Goal: Task Accomplishment & Management: Manage account settings

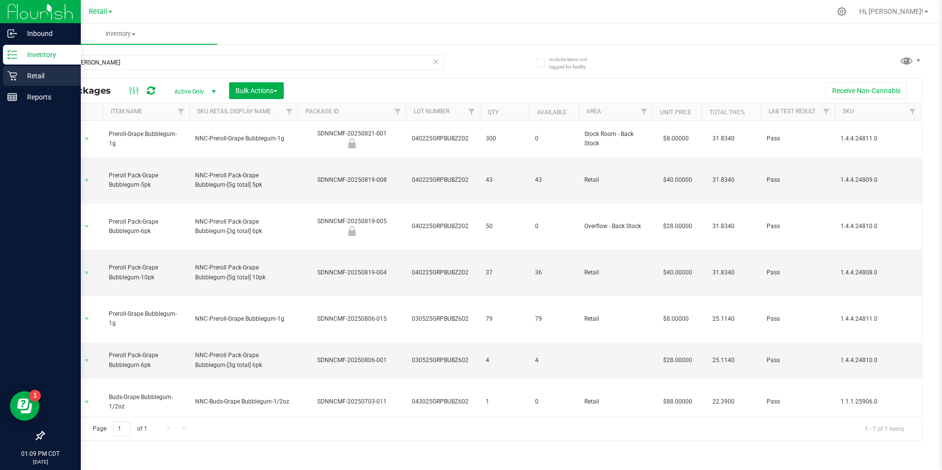
click at [43, 75] on p "Retail" at bounding box center [46, 76] width 59 height 12
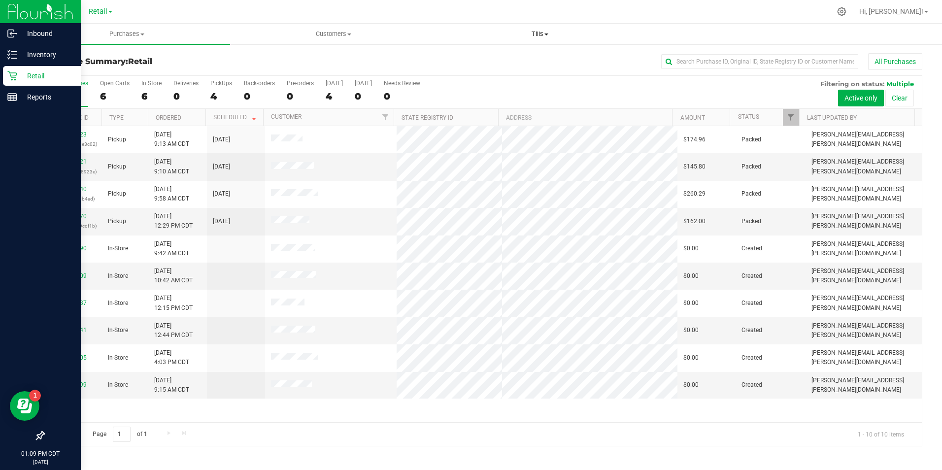
click at [532, 33] on span "Tills" at bounding box center [540, 34] width 205 height 9
click at [505, 61] on li "Manage tills" at bounding box center [540, 60] width 206 height 12
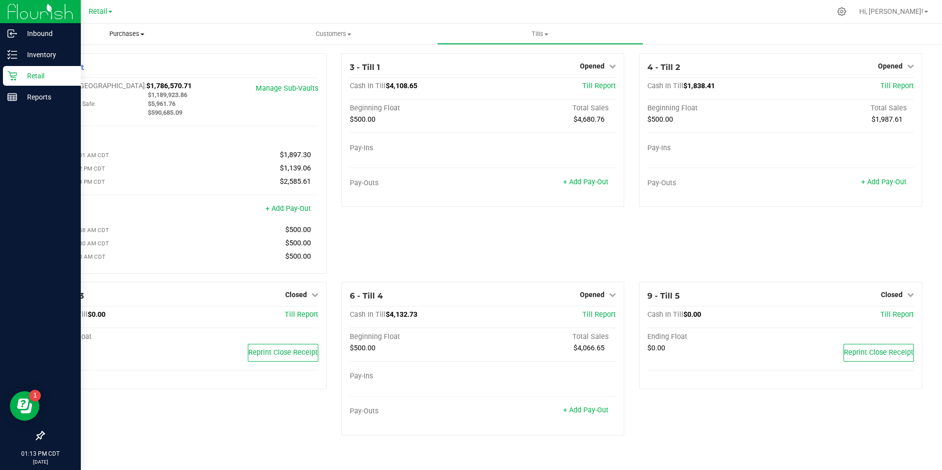
click at [581, 181] on link "+ Add Pay-Out" at bounding box center [585, 182] width 45 height 8
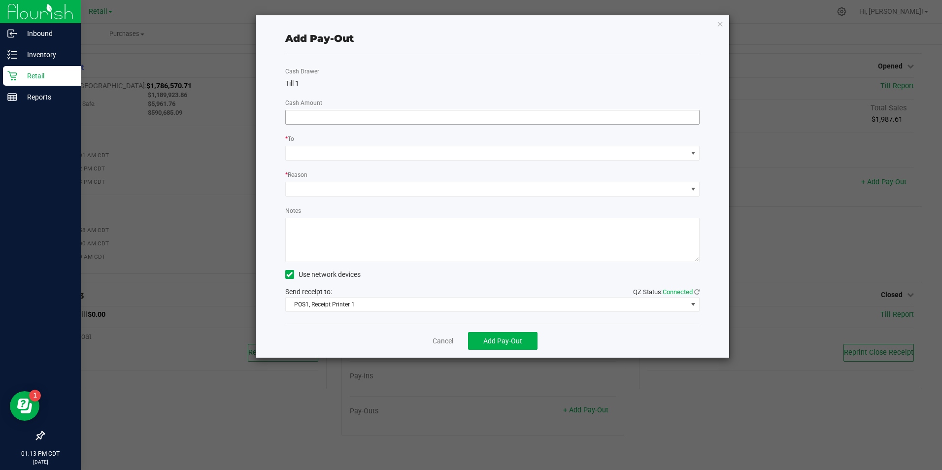
click at [387, 117] on input at bounding box center [493, 117] width 414 height 14
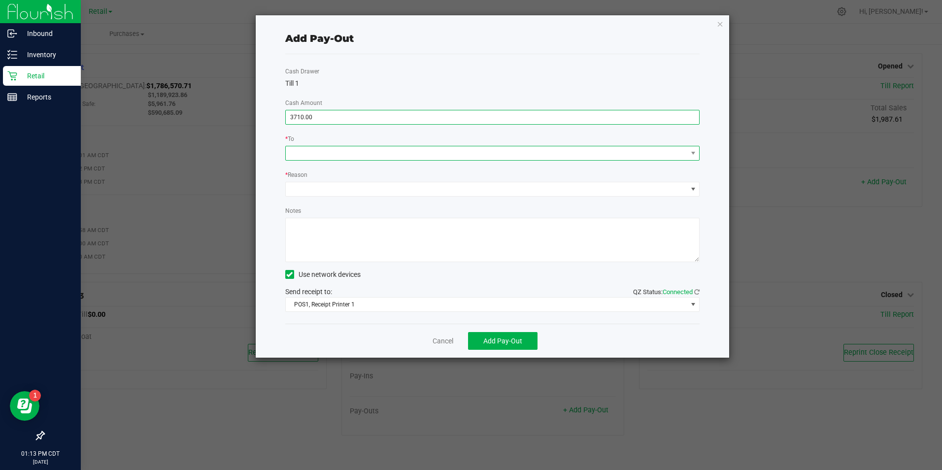
click at [380, 157] on span at bounding box center [487, 153] width 402 height 14
type input "$3,710.00"
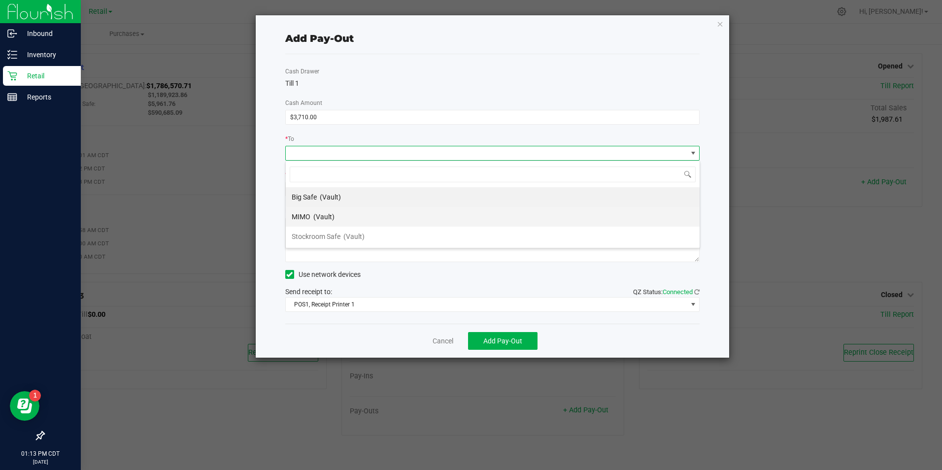
click at [345, 220] on li "MIMO (Vault)" at bounding box center [493, 217] width 414 height 20
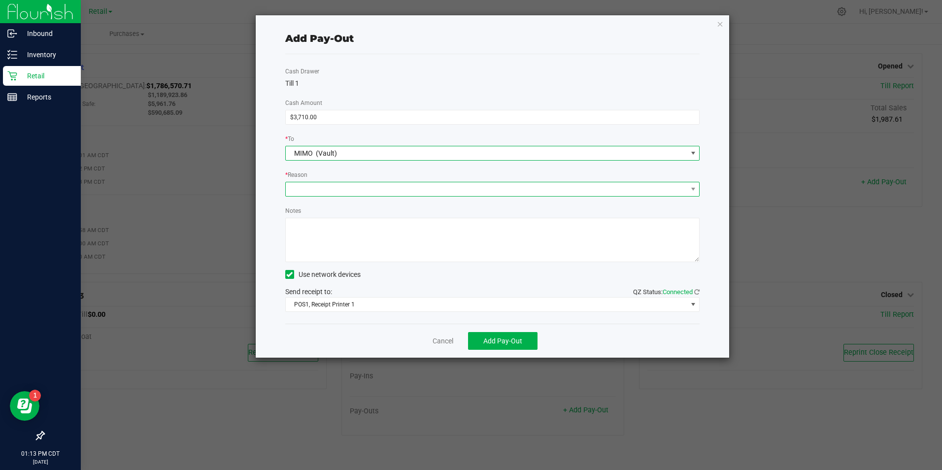
click at [376, 190] on span at bounding box center [487, 189] width 402 height 14
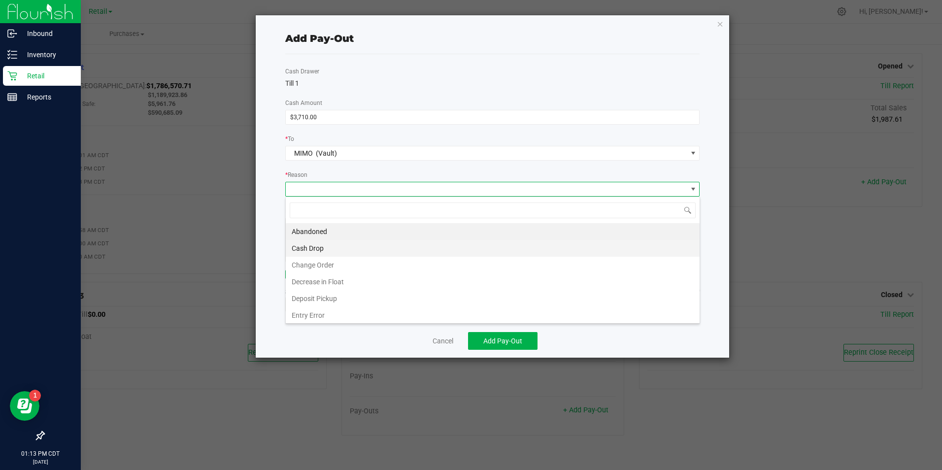
click at [355, 250] on li "Cash Drop" at bounding box center [493, 248] width 414 height 17
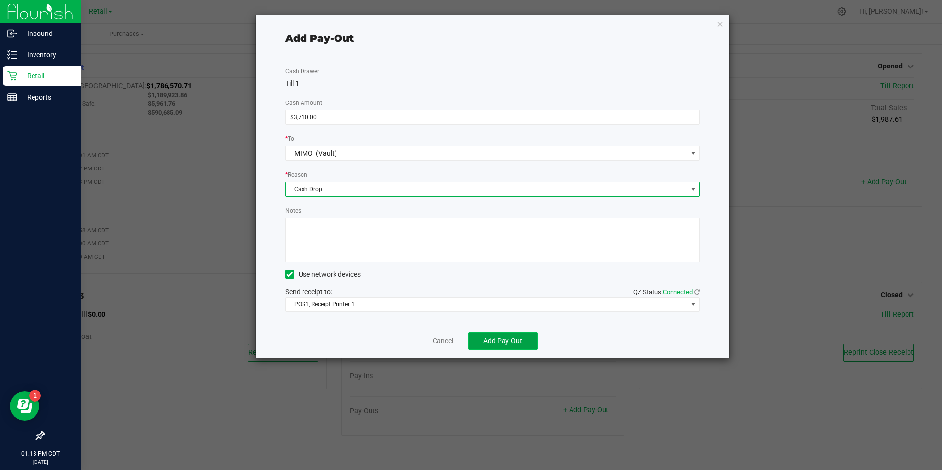
click at [501, 344] on span "Add Pay-Out" at bounding box center [502, 341] width 39 height 8
click at [449, 344] on link "Dismiss" at bounding box center [440, 341] width 24 height 10
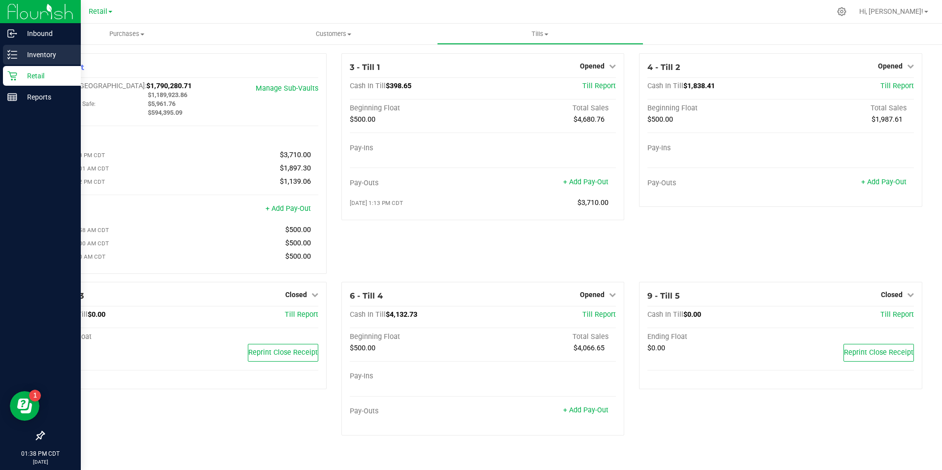
click at [36, 56] on p "Inventory" at bounding box center [46, 55] width 59 height 12
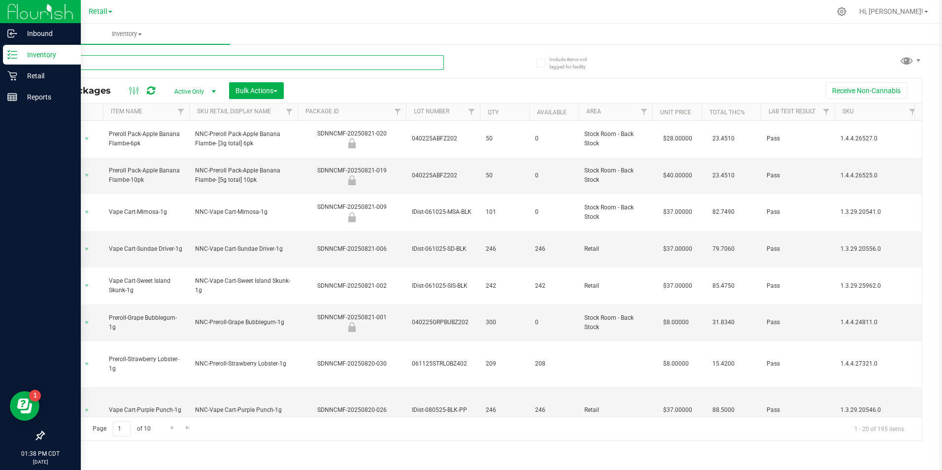
click at [234, 61] on input "text" at bounding box center [243, 62] width 401 height 15
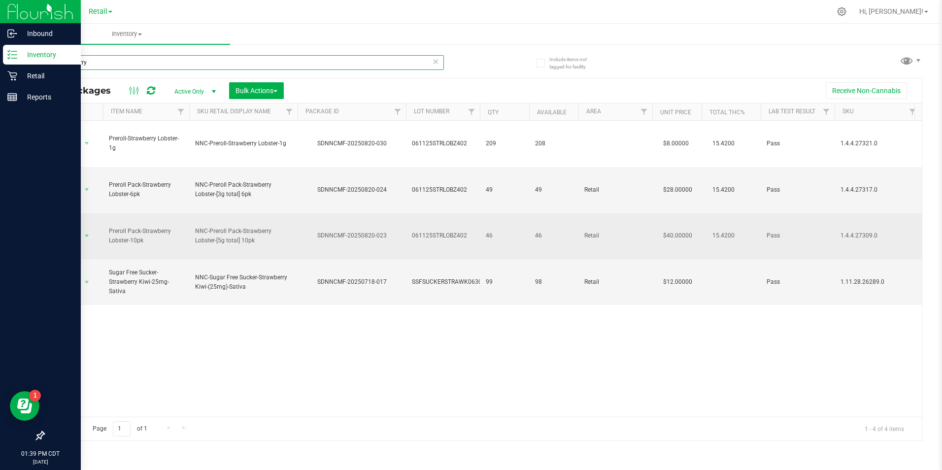
type input "strawberry"
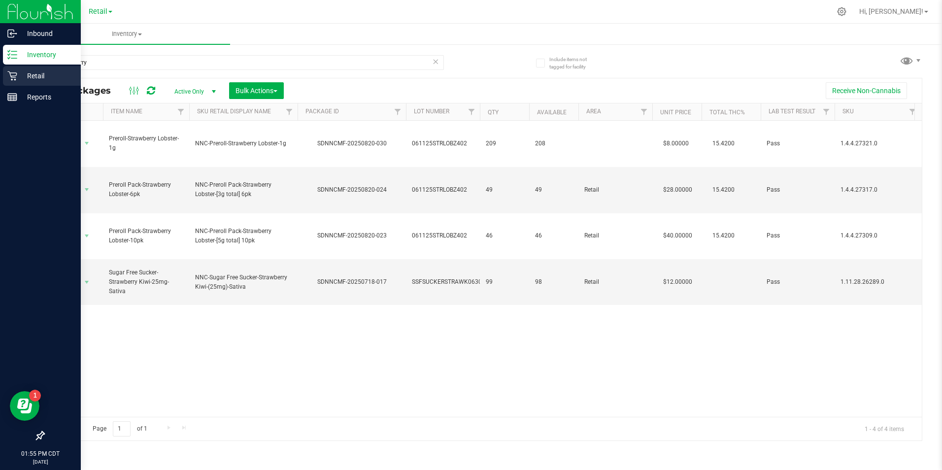
click at [14, 74] on icon at bounding box center [12, 76] width 10 height 10
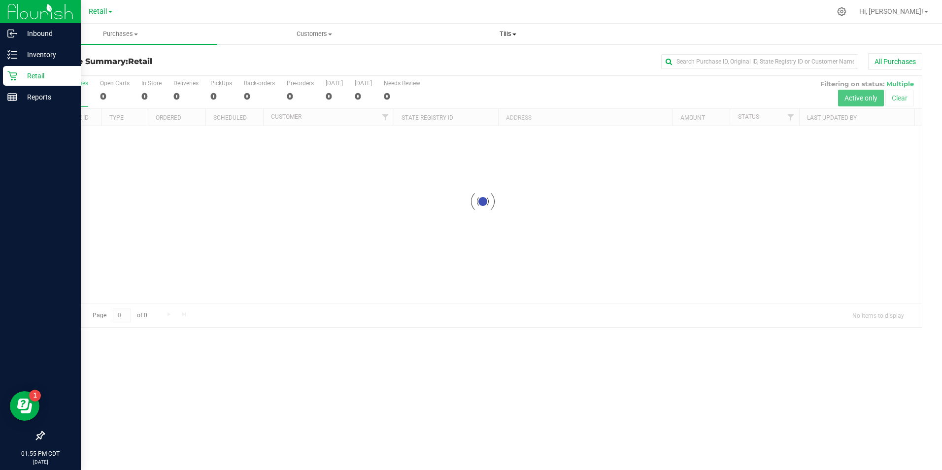
click at [520, 32] on span "Tills" at bounding box center [508, 34] width 193 height 9
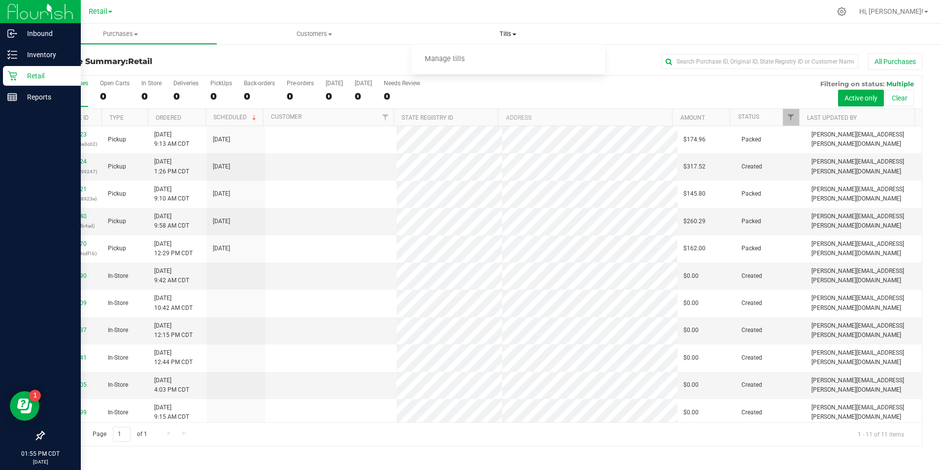
click at [468, 58] on span "Manage tills" at bounding box center [444, 59] width 67 height 8
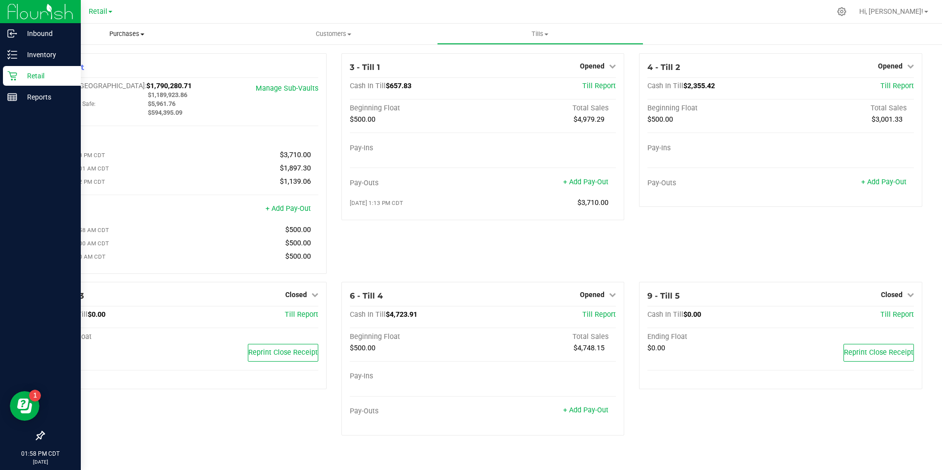
click at [134, 31] on span "Purchases" at bounding box center [127, 34] width 206 height 9
click at [96, 58] on span "Summary of purchases" at bounding box center [74, 59] width 101 height 8
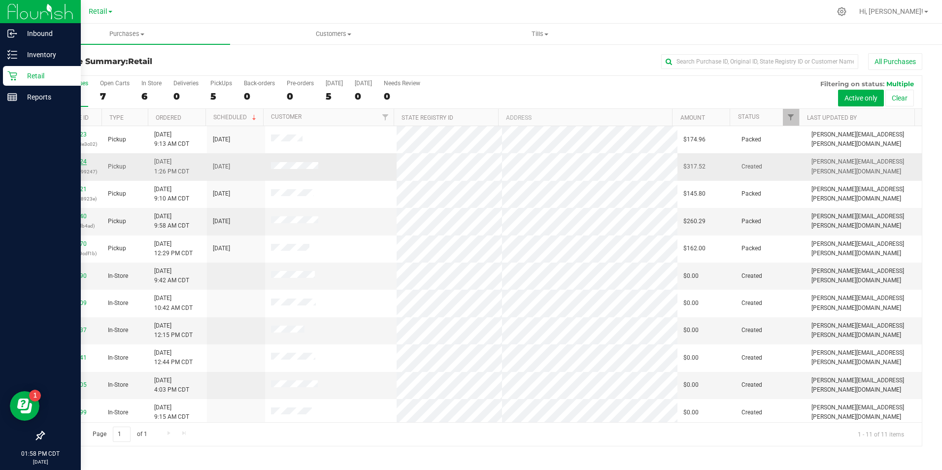
click at [75, 160] on link "00138124" at bounding box center [73, 161] width 28 height 7
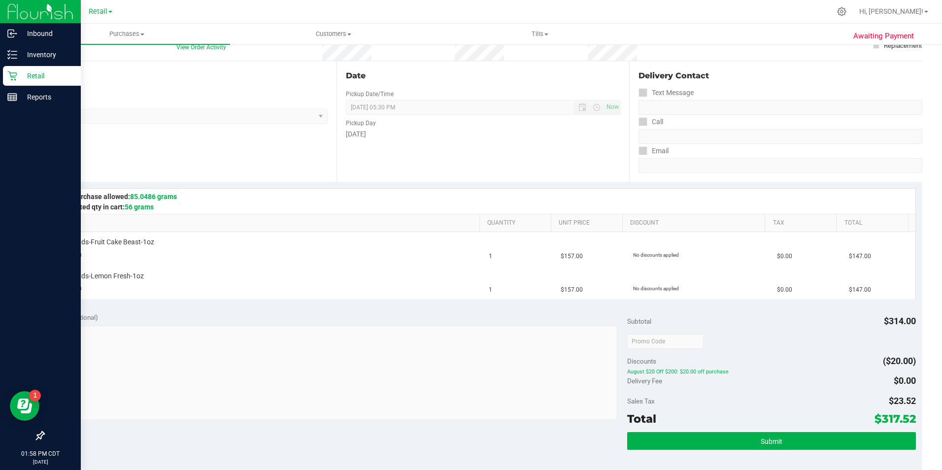
scroll to position [99, 0]
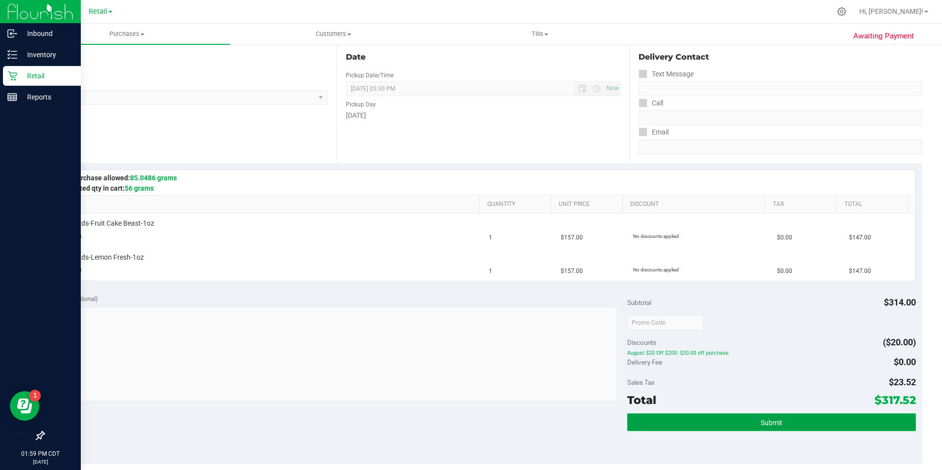
click at [743, 427] on button "Submit" at bounding box center [771, 422] width 289 height 18
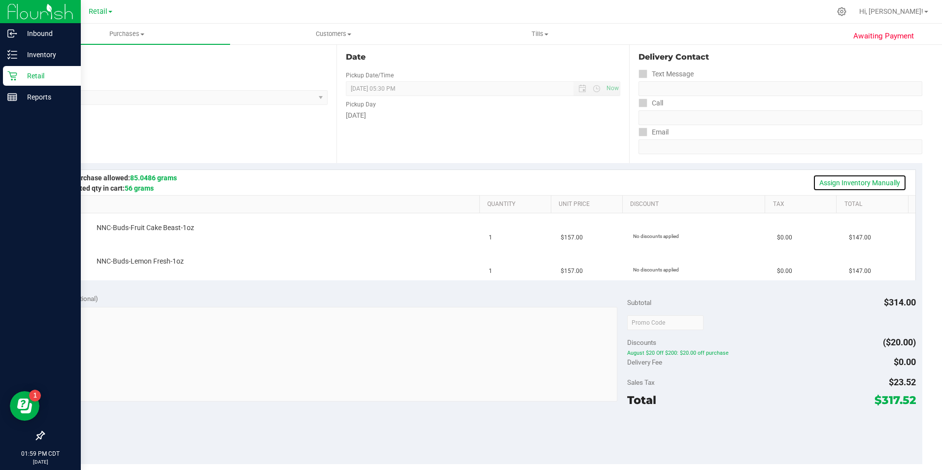
click at [851, 180] on link "Assign Inventory Manually" at bounding box center [860, 182] width 94 height 17
click at [859, 267] on td "$147.00" at bounding box center [879, 263] width 72 height 33
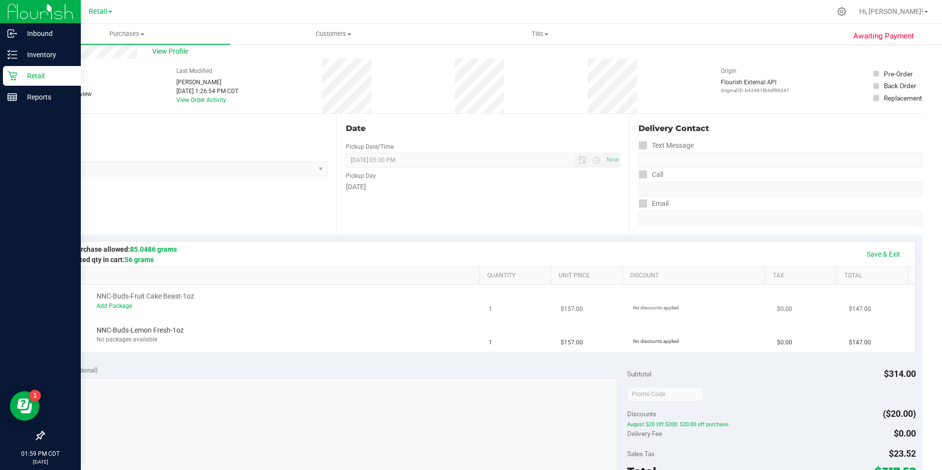
scroll to position [0, 0]
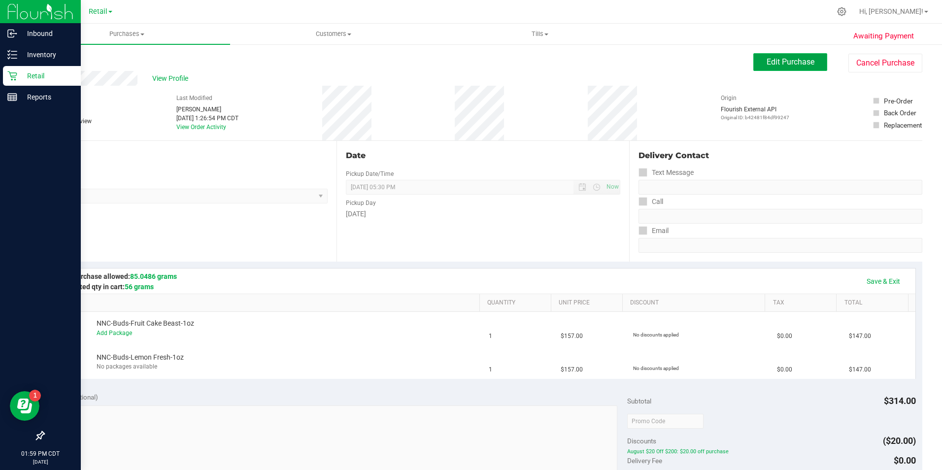
click at [768, 67] on button "Edit Purchase" at bounding box center [790, 62] width 74 height 18
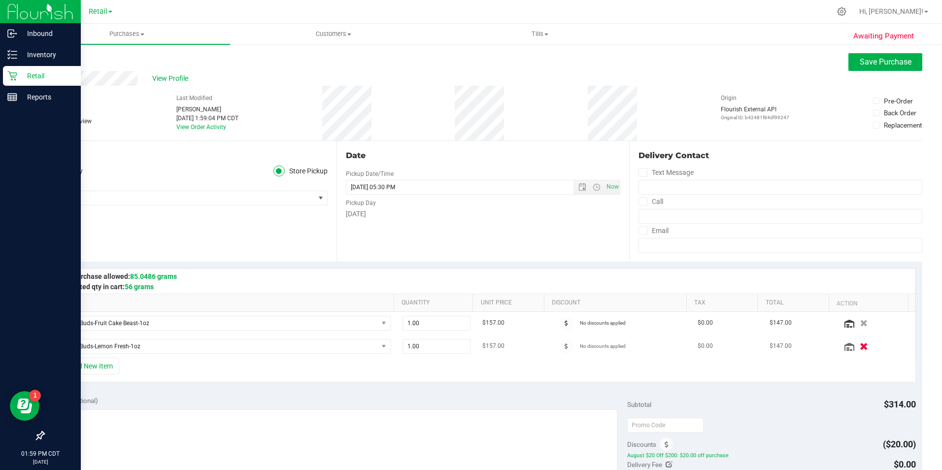
click at [860, 345] on icon "button" at bounding box center [864, 345] width 8 height 7
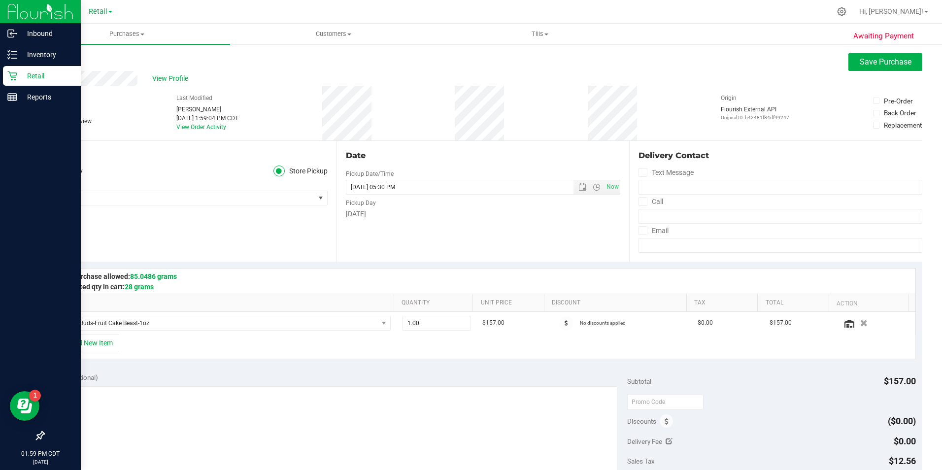
click at [853, 71] on div "View Profile" at bounding box center [482, 78] width 879 height 15
click at [860, 65] on span "Save Purchase" at bounding box center [886, 61] width 52 height 9
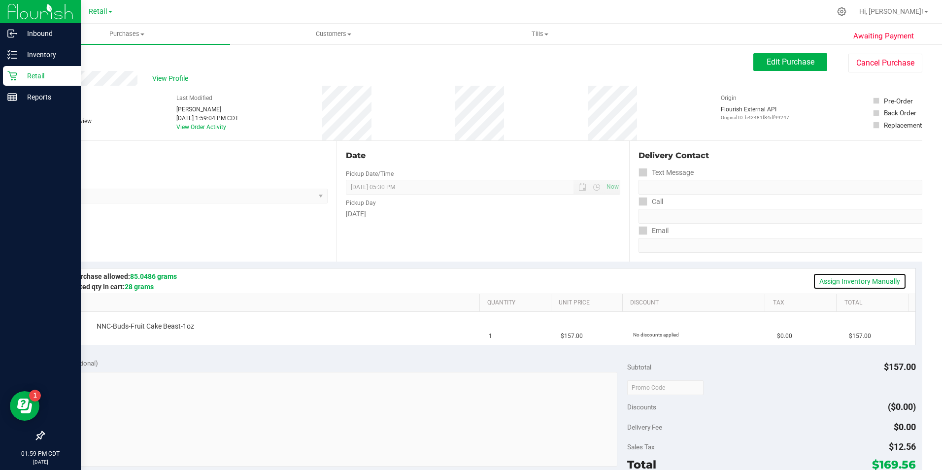
click at [857, 277] on link "Assign Inventory Manually" at bounding box center [860, 281] width 94 height 17
click at [115, 336] on link "Add Package" at bounding box center [114, 333] width 35 height 7
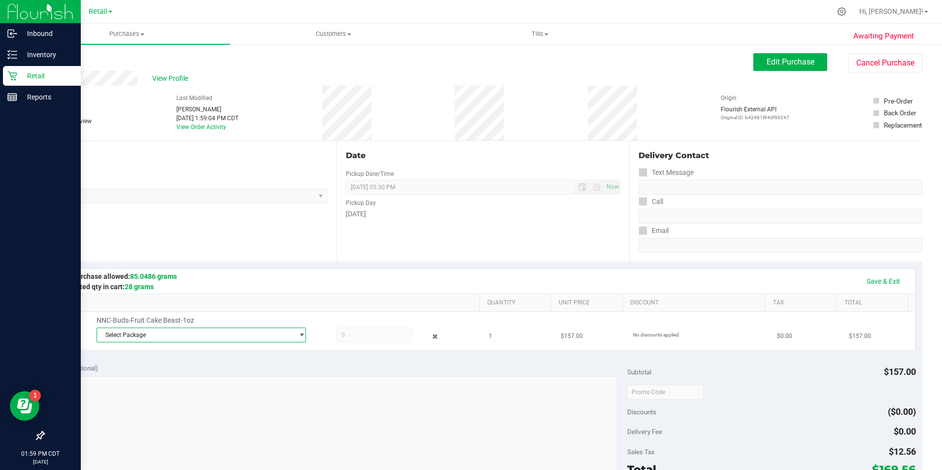
click at [146, 342] on span "Select Package" at bounding box center [202, 335] width 210 height 15
click at [144, 369] on li "SDNNCMF-20250820-020 ( 062525FCBZ602 )" at bounding box center [198, 376] width 205 height 14
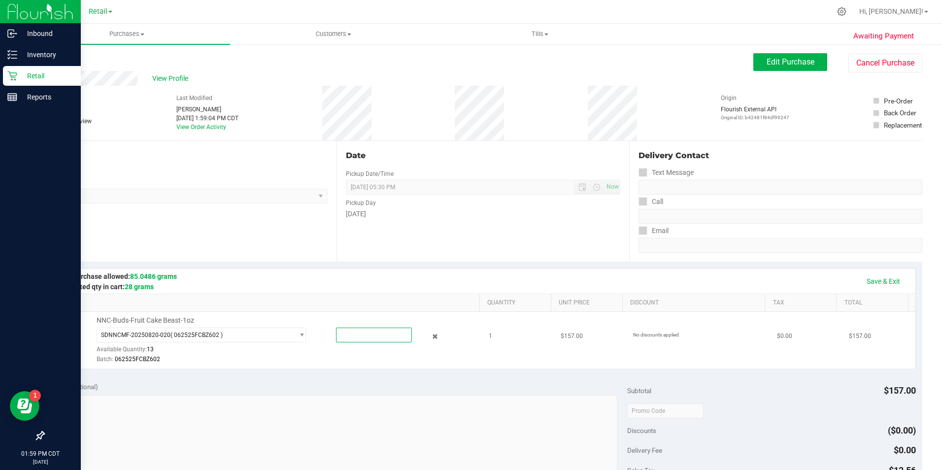
click at [350, 333] on span at bounding box center [374, 335] width 76 height 15
type input "1"
type input "1.0000"
click at [347, 358] on div "Batch: 062525FCBZ602" at bounding box center [286, 359] width 378 height 9
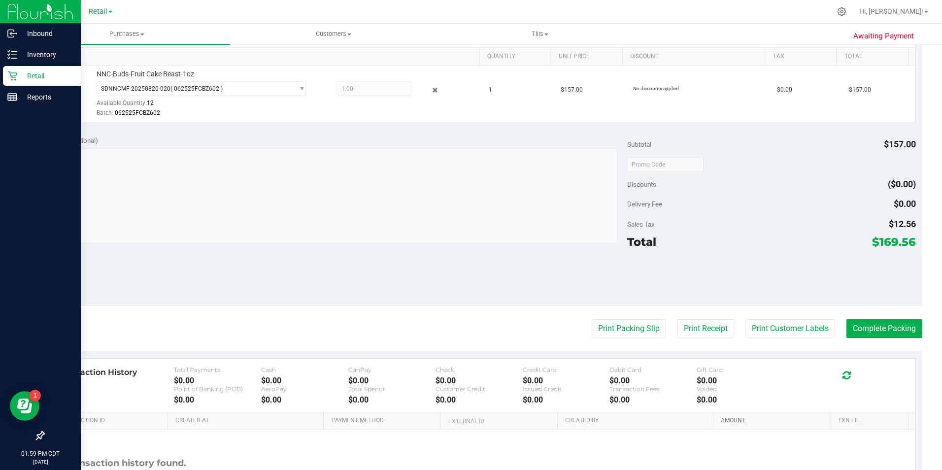
scroll to position [197, 0]
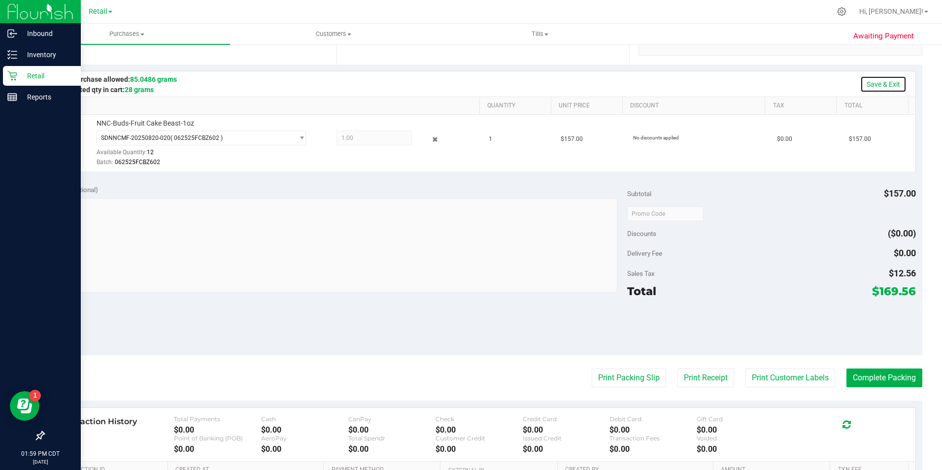
click at [886, 82] on link "Save & Exit" at bounding box center [883, 84] width 46 height 17
click at [758, 377] on button "Print Customer Labels" at bounding box center [790, 378] width 90 height 19
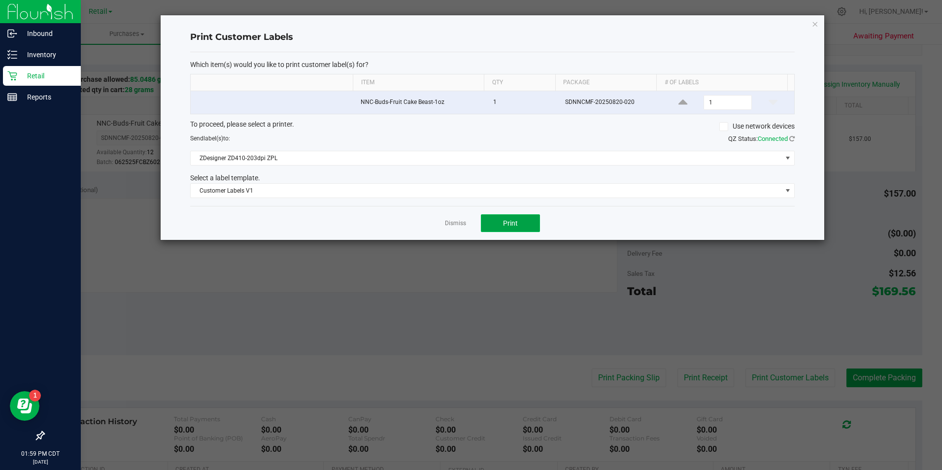
click at [528, 226] on button "Print" at bounding box center [510, 223] width 59 height 18
click at [456, 223] on link "Dismiss" at bounding box center [455, 223] width 21 height 8
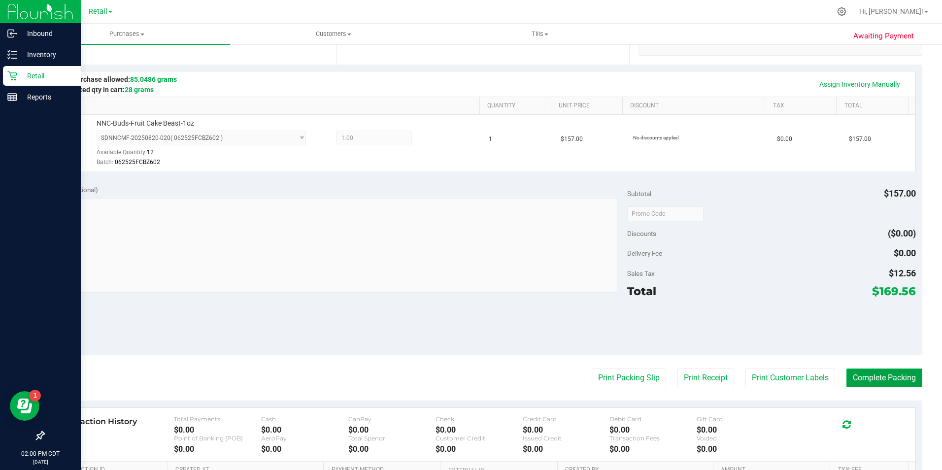
click at [853, 373] on button "Complete Packing" at bounding box center [884, 378] width 76 height 19
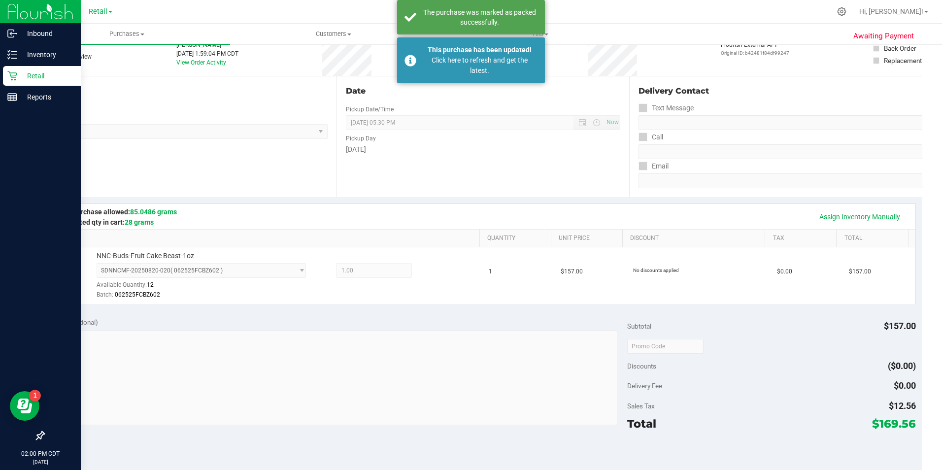
scroll to position [0, 0]
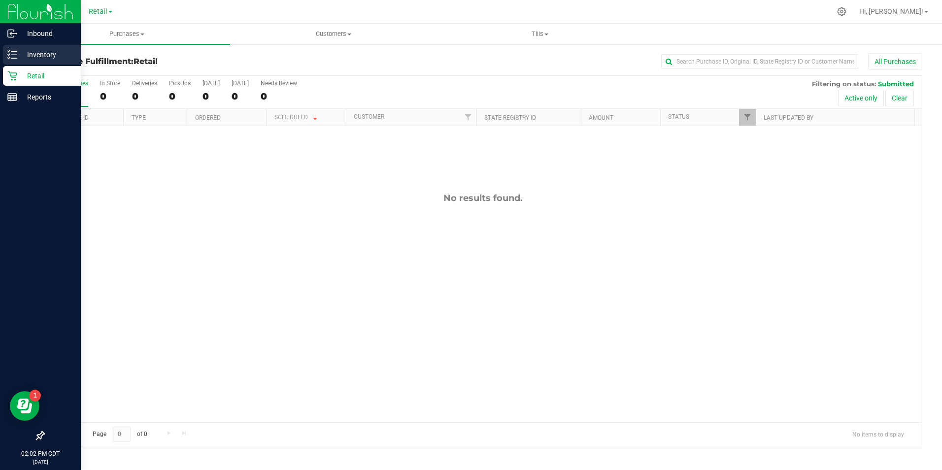
click at [41, 54] on p "Inventory" at bounding box center [46, 55] width 59 height 12
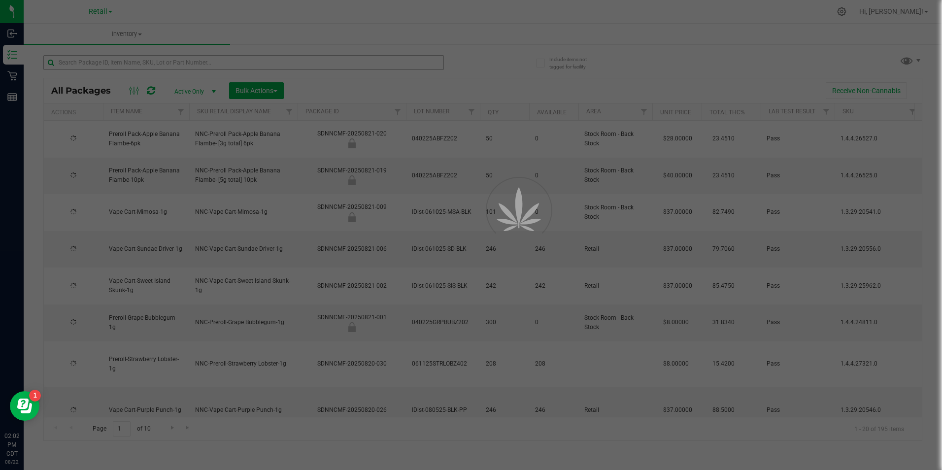
click at [176, 67] on div at bounding box center [471, 235] width 942 height 470
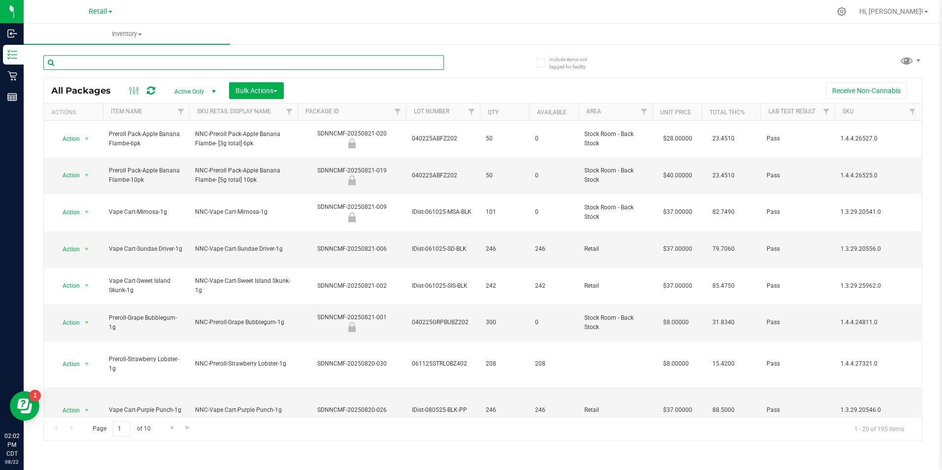
click at [174, 64] on input "text" at bounding box center [243, 62] width 401 height 15
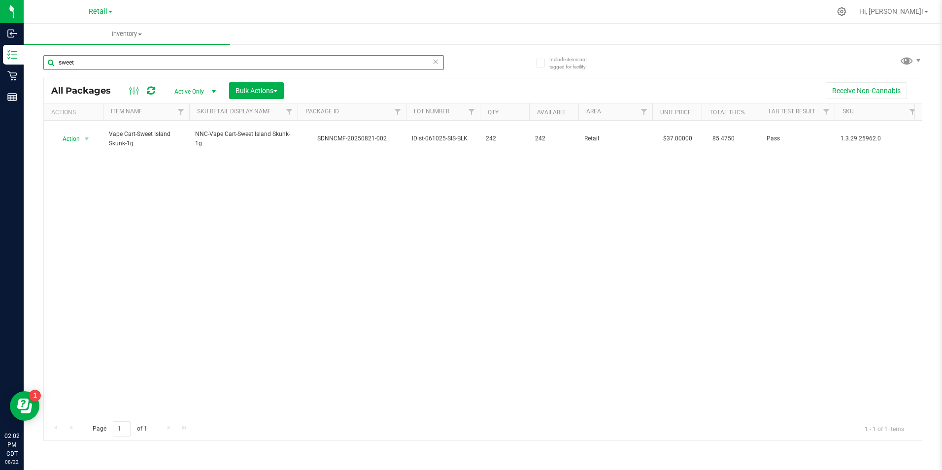
type input "sweet"
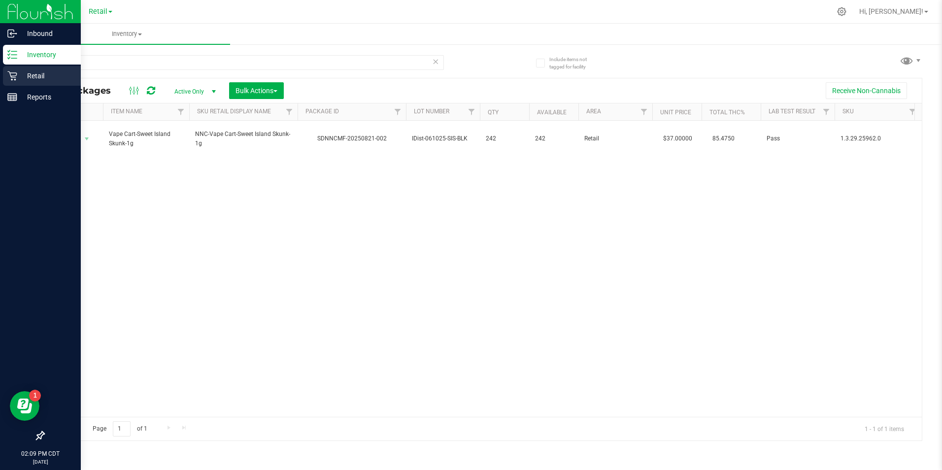
click at [49, 73] on p "Retail" at bounding box center [46, 76] width 59 height 12
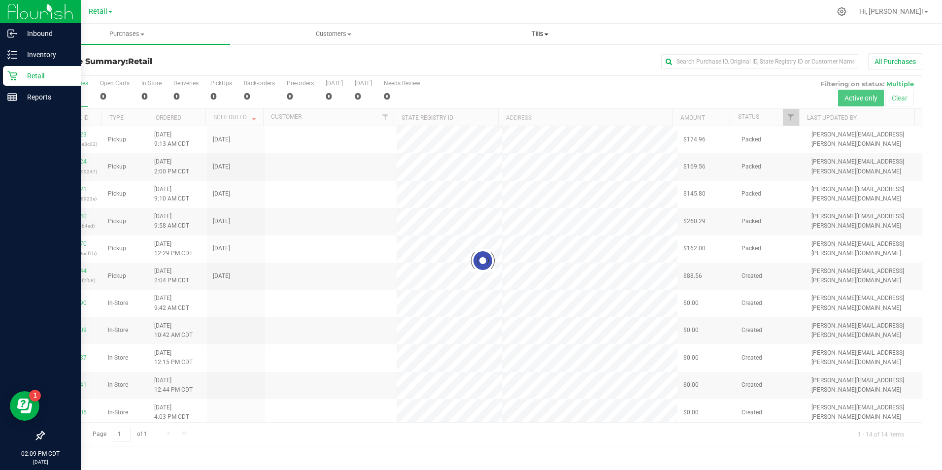
click at [544, 35] on span "Tills" at bounding box center [540, 34] width 205 height 9
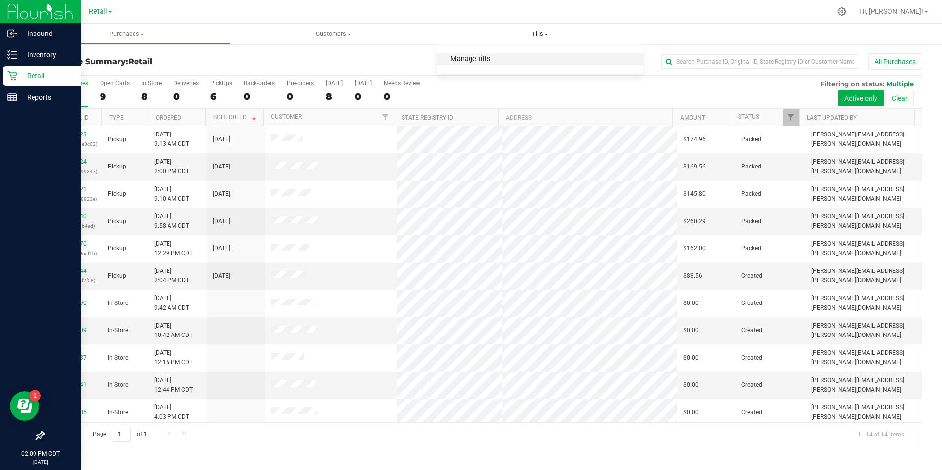
click at [469, 58] on span "Manage tills" at bounding box center [470, 59] width 67 height 8
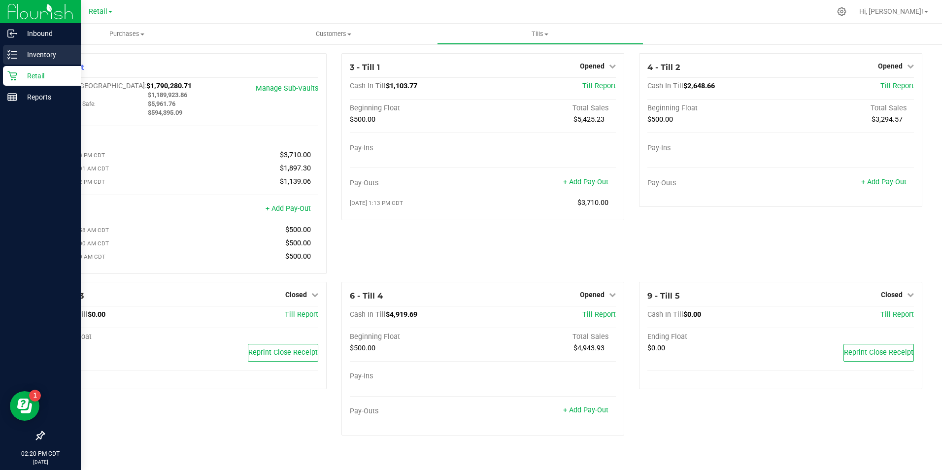
click at [22, 52] on p "Inventory" at bounding box center [46, 55] width 59 height 12
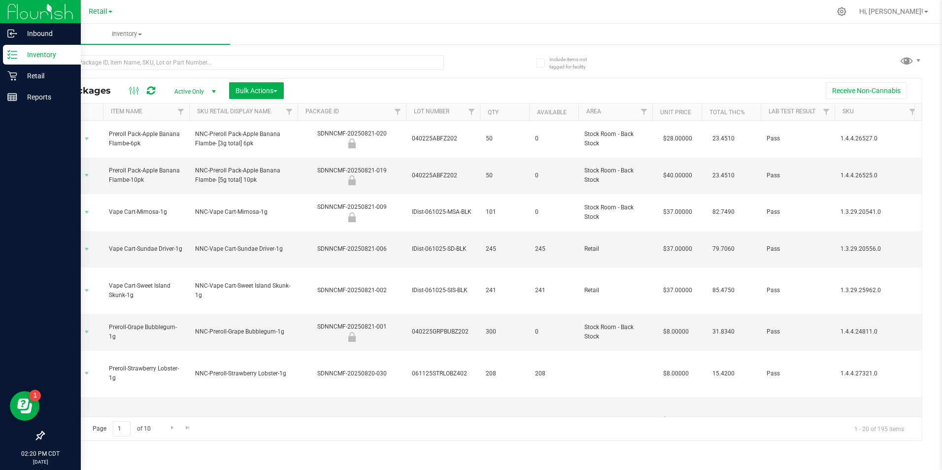
click at [211, 53] on div at bounding box center [262, 62] width 439 height 32
click at [210, 55] on input "text" at bounding box center [243, 62] width 401 height 15
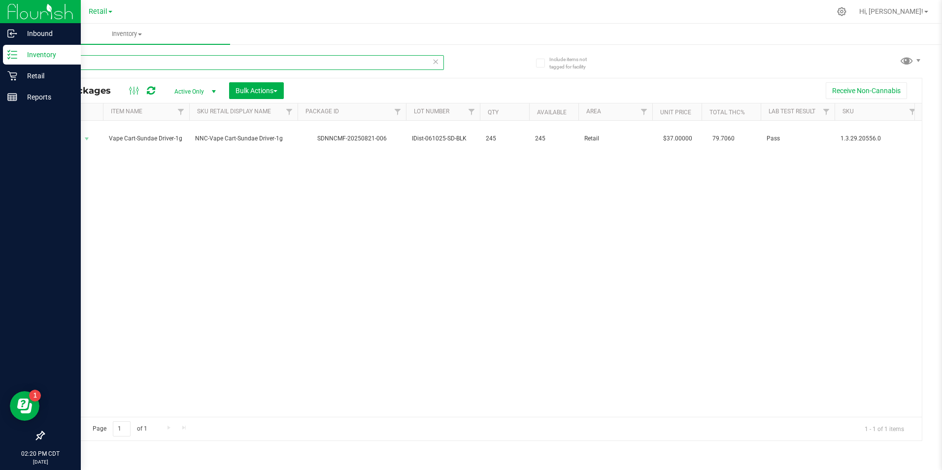
type input "s"
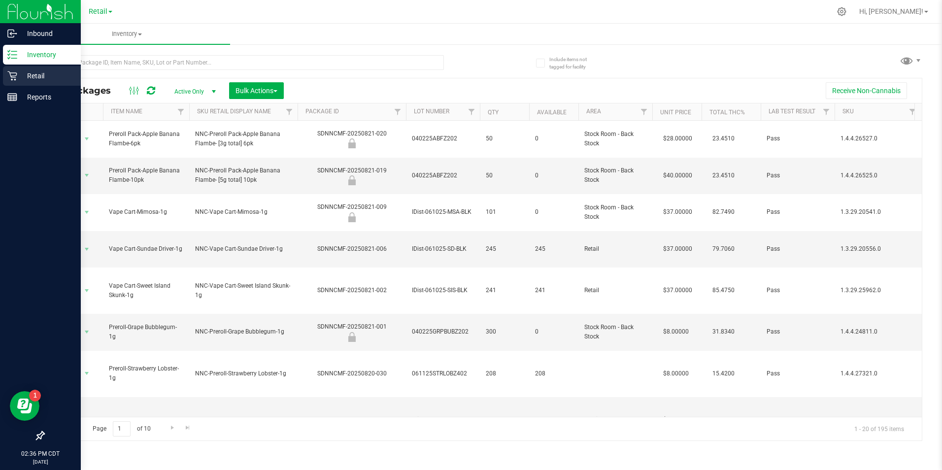
click at [43, 73] on p "Retail" at bounding box center [46, 76] width 59 height 12
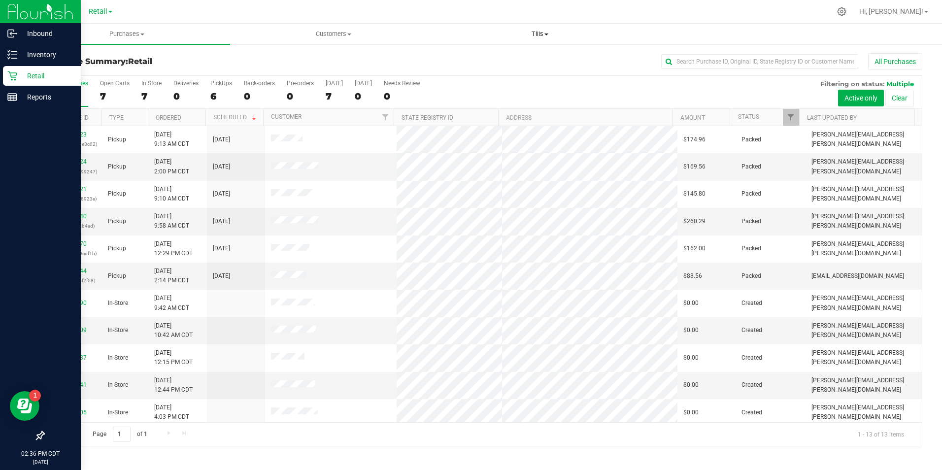
click at [542, 32] on span "Tills" at bounding box center [540, 34] width 205 height 9
click at [498, 55] on span "Manage tills" at bounding box center [470, 59] width 67 height 8
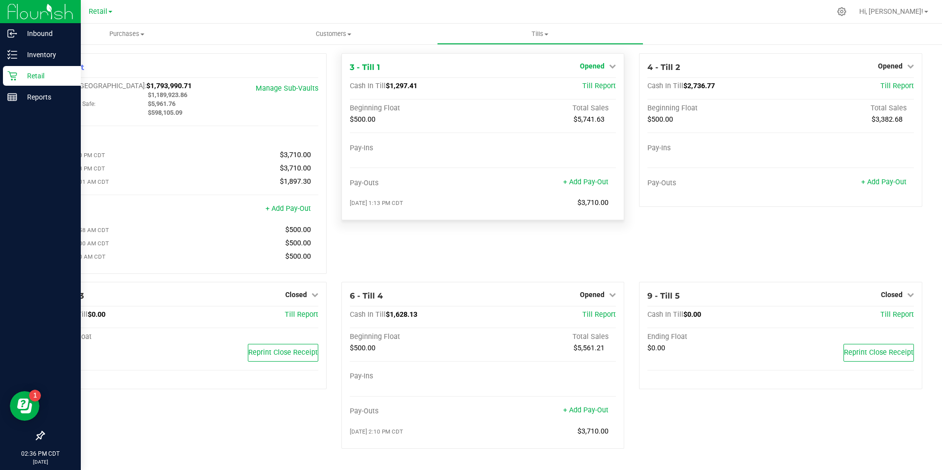
click at [610, 68] on icon at bounding box center [612, 66] width 7 height 7
click at [595, 85] on link "Close Till" at bounding box center [593, 87] width 27 height 8
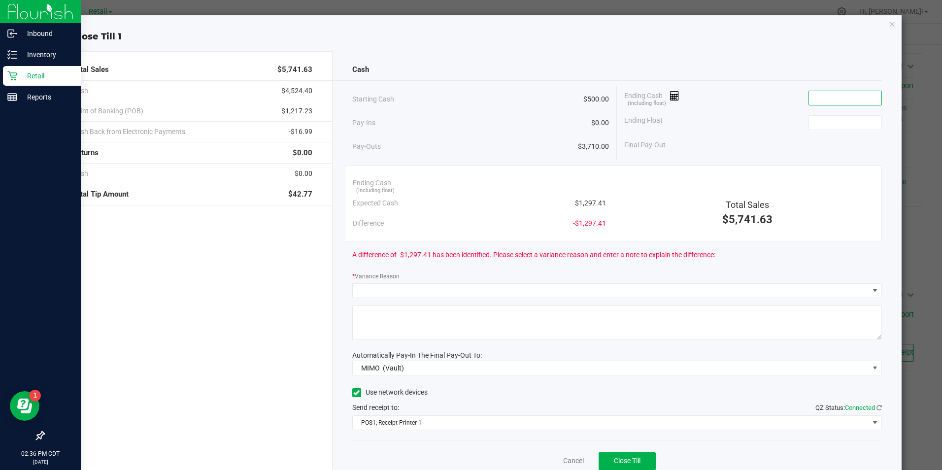
click at [822, 91] on input at bounding box center [845, 98] width 72 height 14
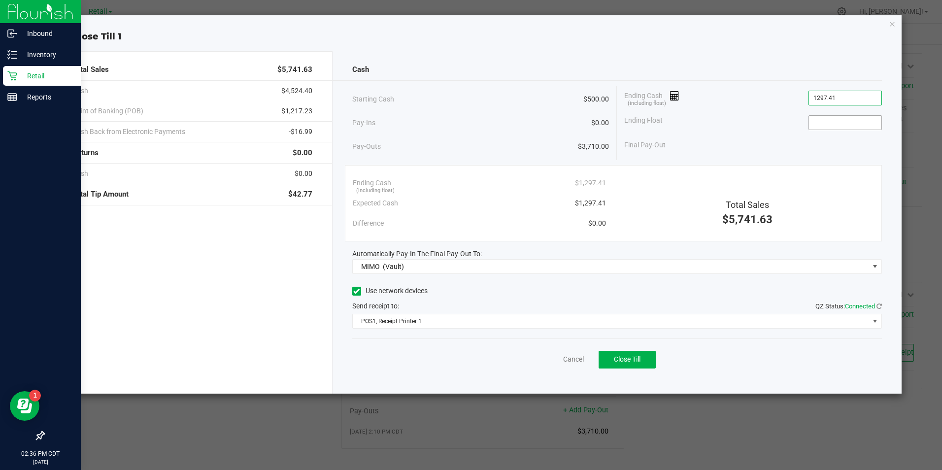
type input "$1,297.41"
click at [850, 124] on input at bounding box center [845, 123] width 72 height 14
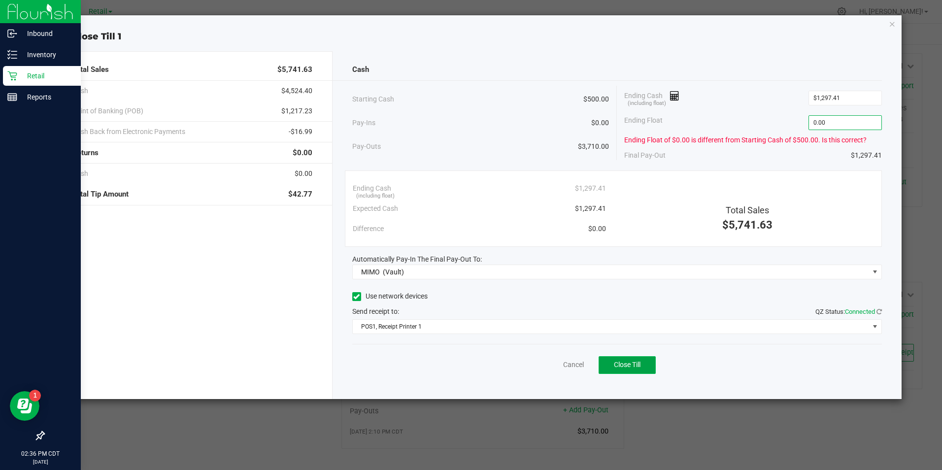
type input "$0.00"
click at [633, 364] on span "Close Till" at bounding box center [627, 365] width 27 height 8
click at [558, 365] on link "Dismiss" at bounding box center [552, 365] width 24 height 10
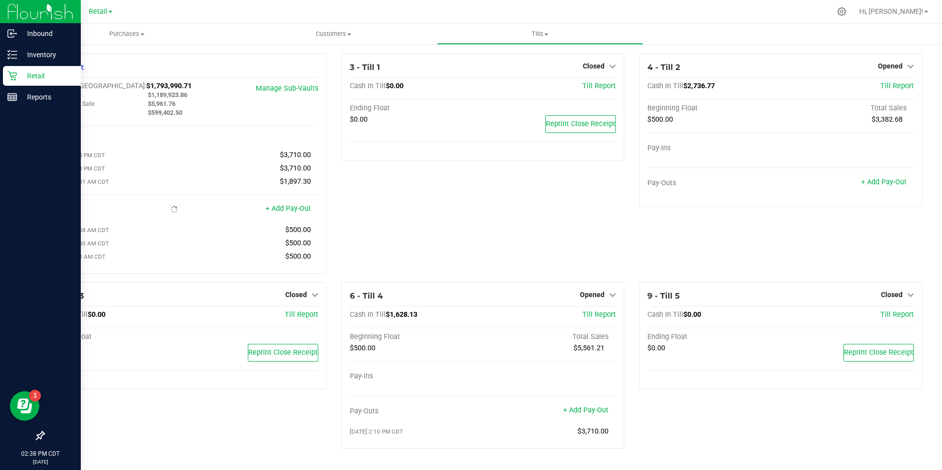
click at [911, 27] on ul "Purchases Summary of purchases Fulfillment All purchases Customers All customer…" at bounding box center [495, 34] width 942 height 21
click at [927, 16] on link "Hi, [PERSON_NAME]!" at bounding box center [893, 11] width 77 height 10
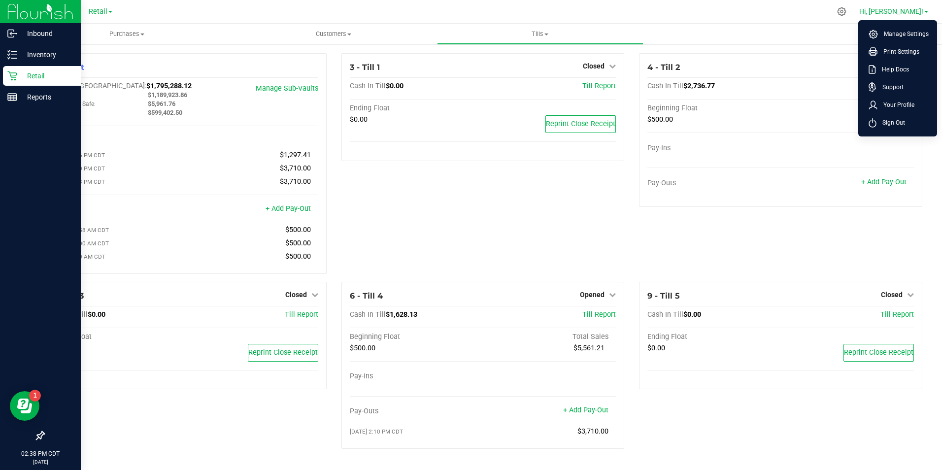
click at [904, 12] on span "Hi, [PERSON_NAME]!" at bounding box center [891, 11] width 64 height 8
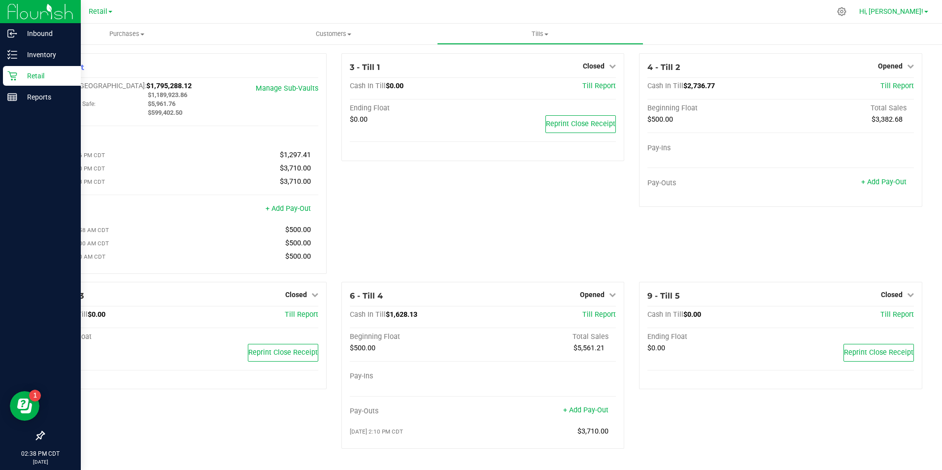
click at [905, 9] on span "Hi, [PERSON_NAME]!" at bounding box center [891, 11] width 64 height 8
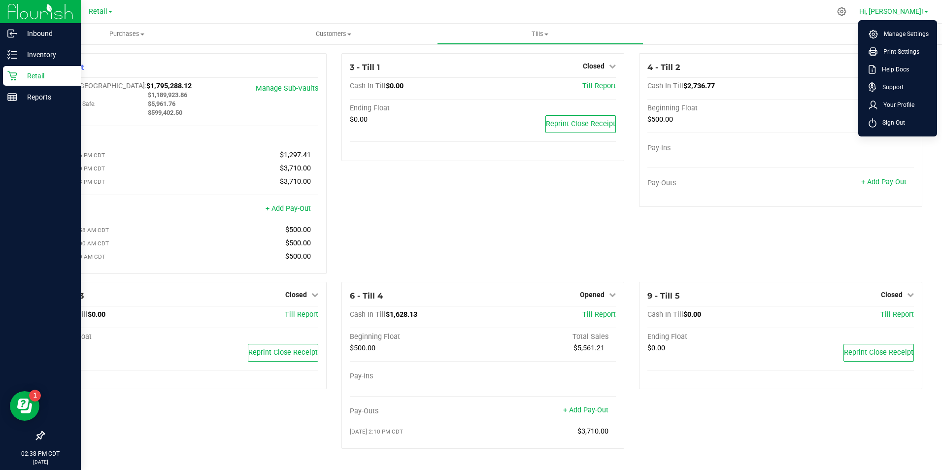
click at [872, 125] on icon at bounding box center [873, 122] width 8 height 9
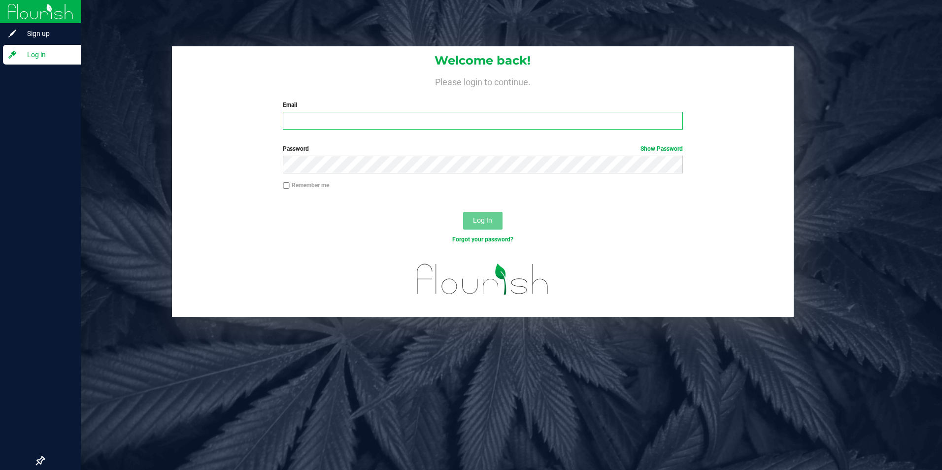
click at [376, 129] on input "Email" at bounding box center [483, 121] width 400 height 18
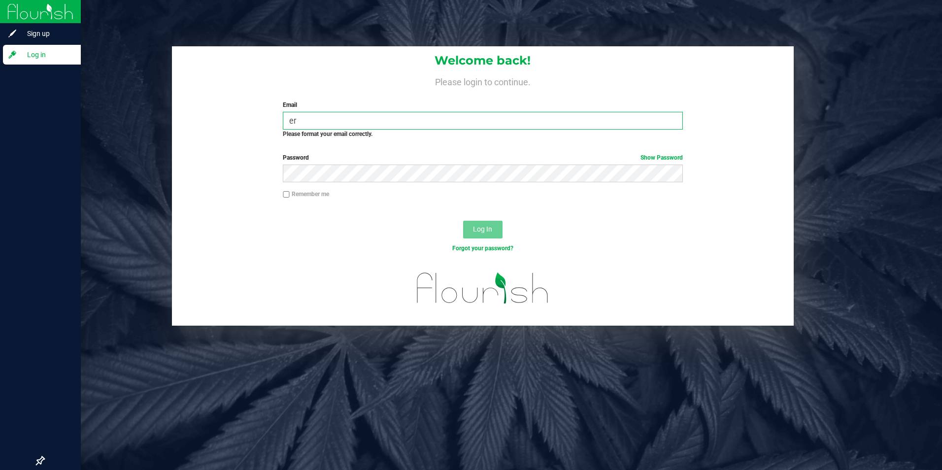
type input "[PERSON_NAME][EMAIL_ADDRESS][PERSON_NAME][DOMAIN_NAME]"
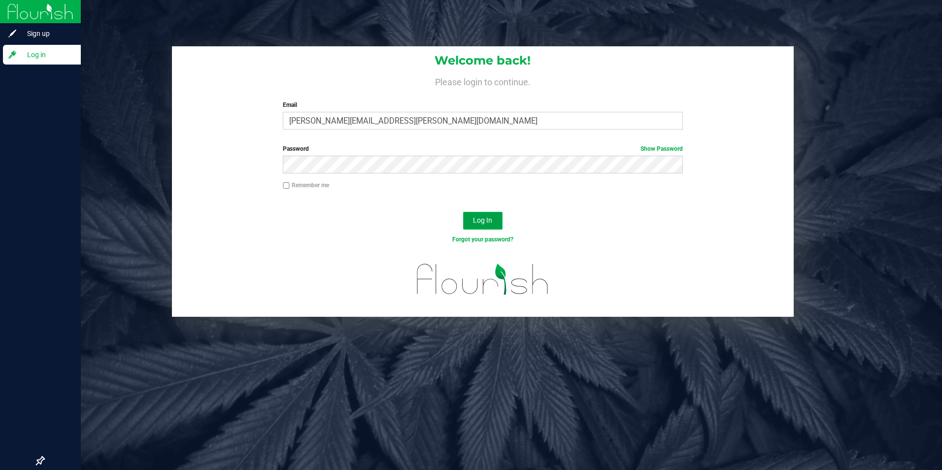
click at [479, 226] on button "Log In" at bounding box center [482, 221] width 39 height 18
